Goal: Navigation & Orientation: Find specific page/section

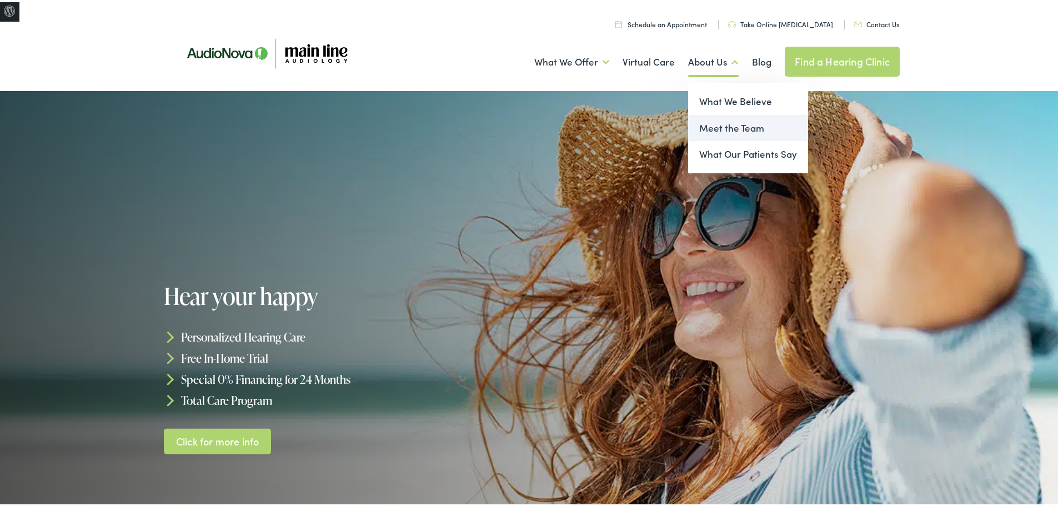
click at [713, 130] on link "Meet the Team" at bounding box center [748, 126] width 120 height 27
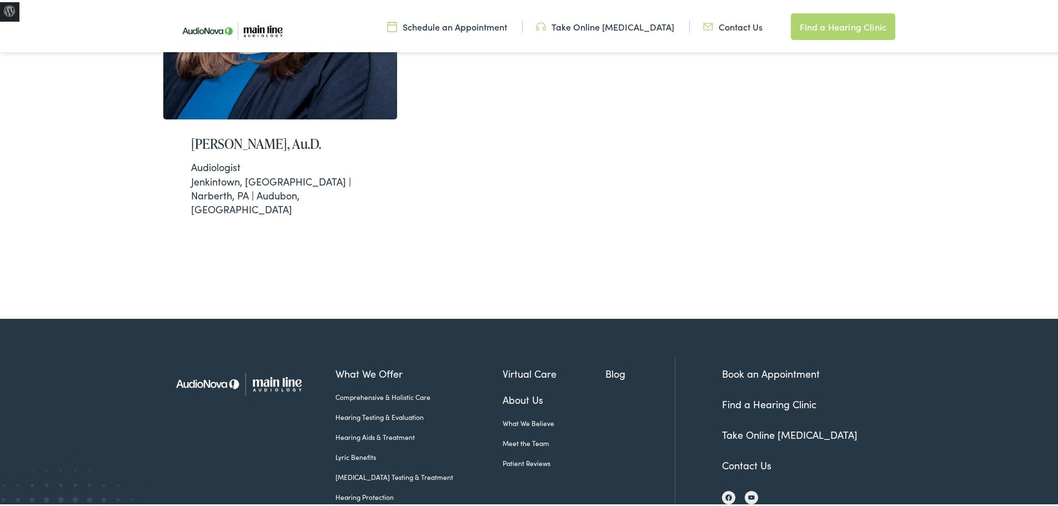
scroll to position [583, 0]
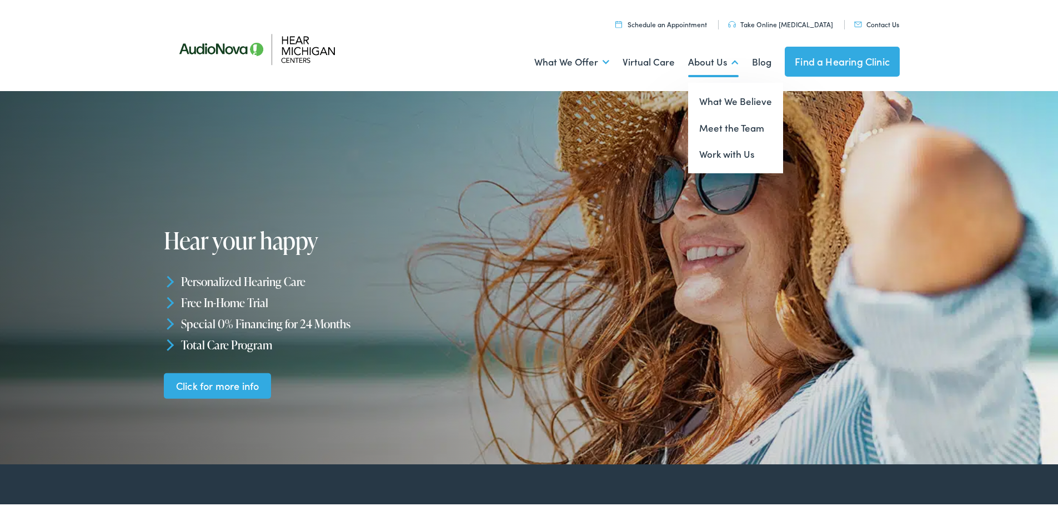
click at [716, 62] on link "About Us" at bounding box center [713, 59] width 51 height 41
click at [711, 127] on link "Meet the Team" at bounding box center [735, 126] width 95 height 27
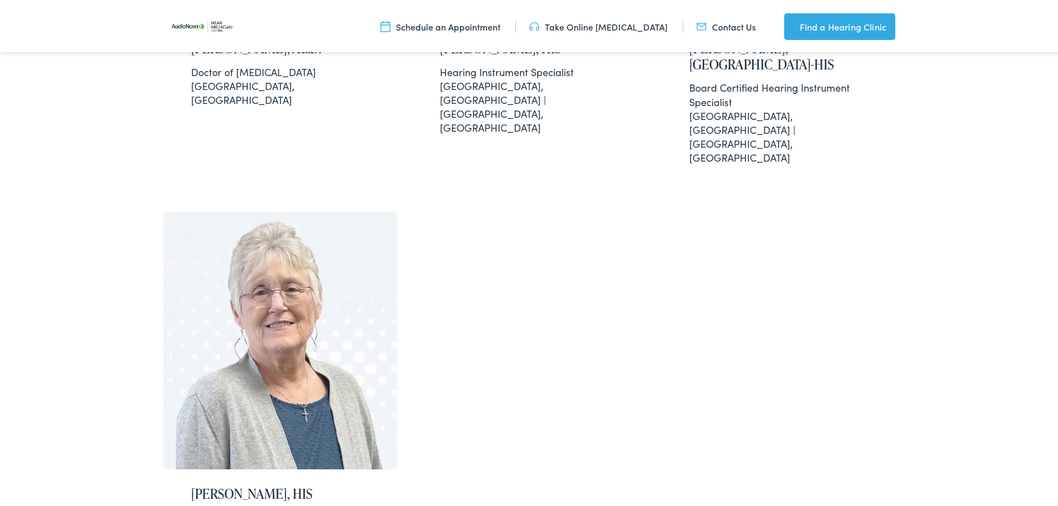
scroll to position [2111, 0]
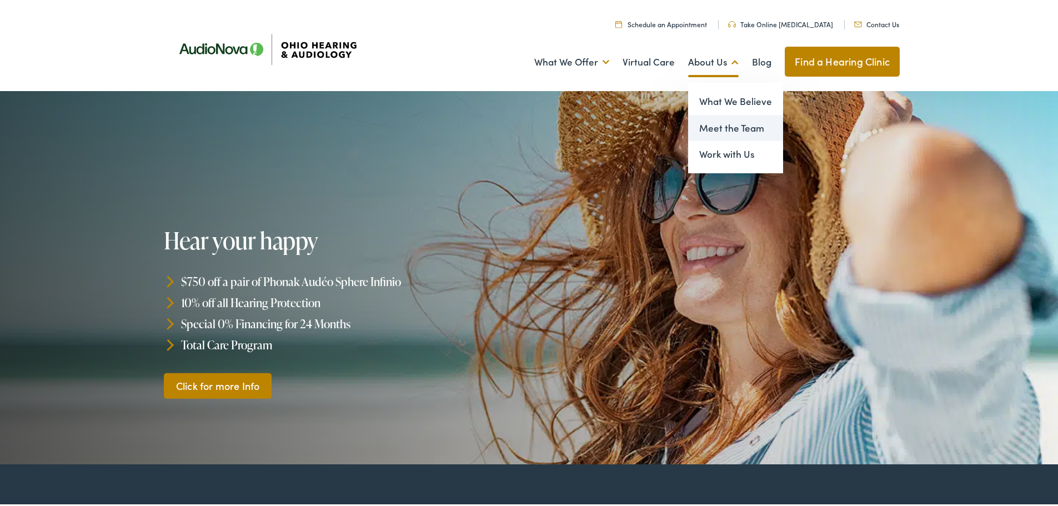
click at [708, 125] on link "Meet the Team" at bounding box center [735, 126] width 95 height 27
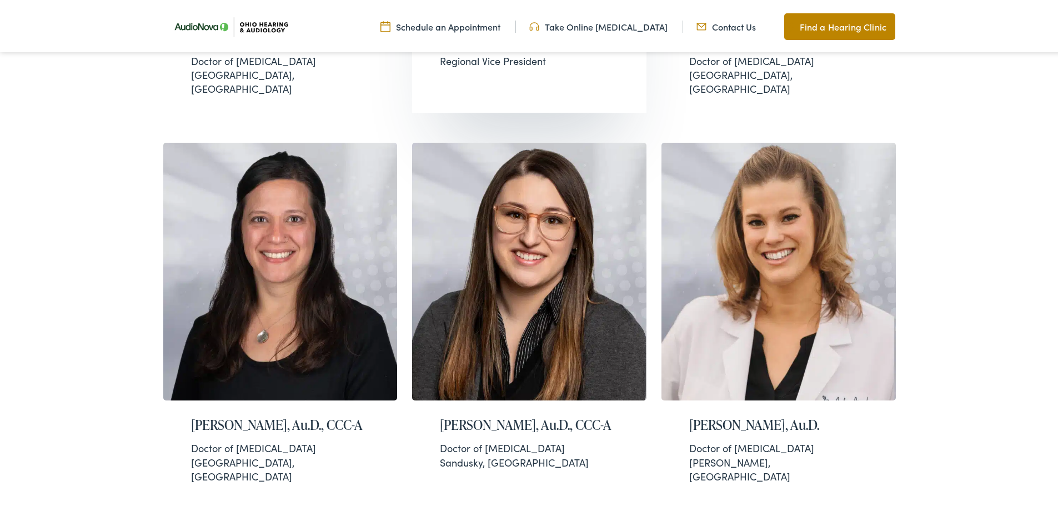
scroll to position [555, 0]
